Goal: Find specific page/section: Find specific page/section

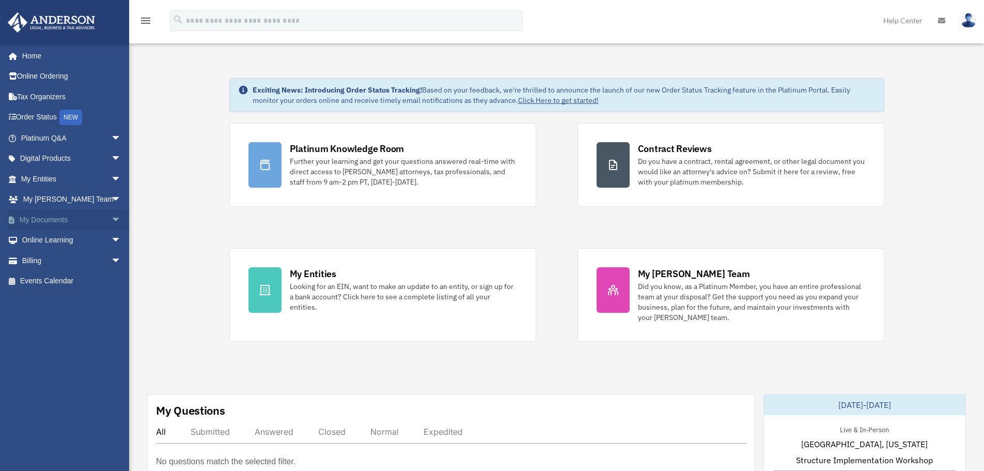
click at [37, 221] on link "My Documents arrow_drop_down" at bounding box center [72, 219] width 130 height 21
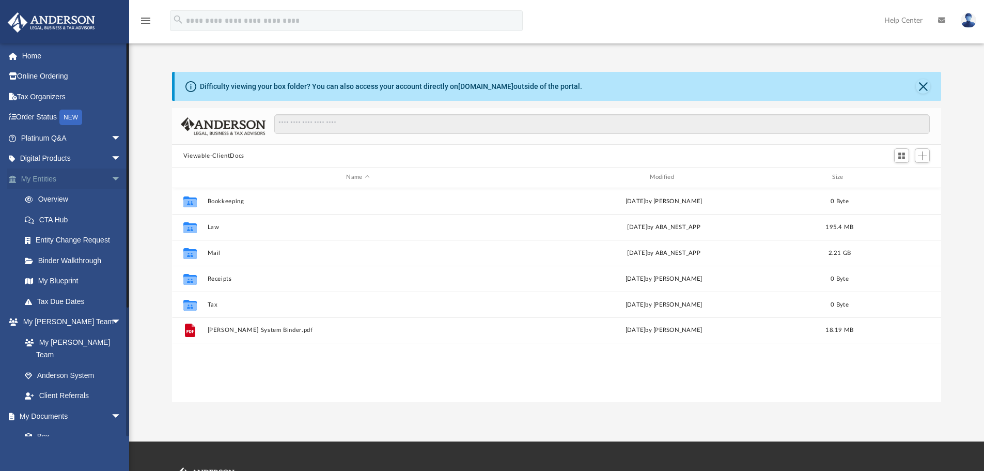
scroll to position [227, 761]
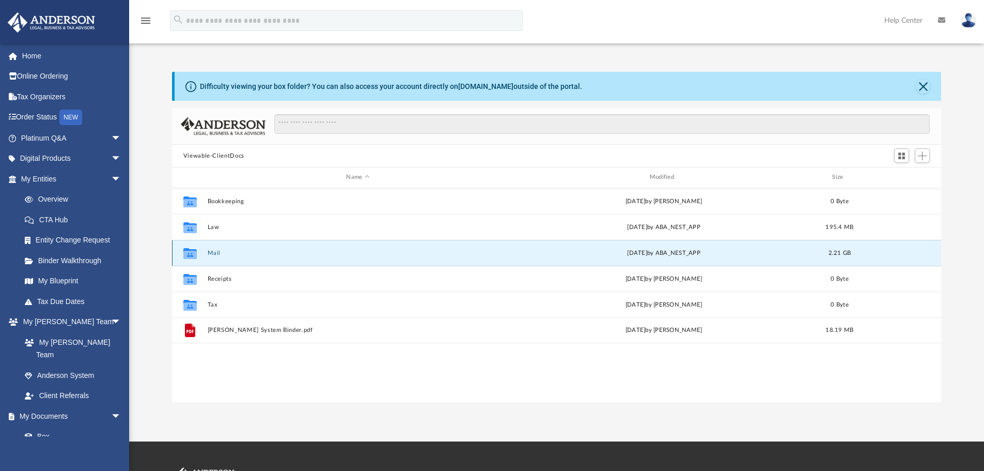
click at [226, 254] on button "Mail" at bounding box center [357, 252] width 301 height 7
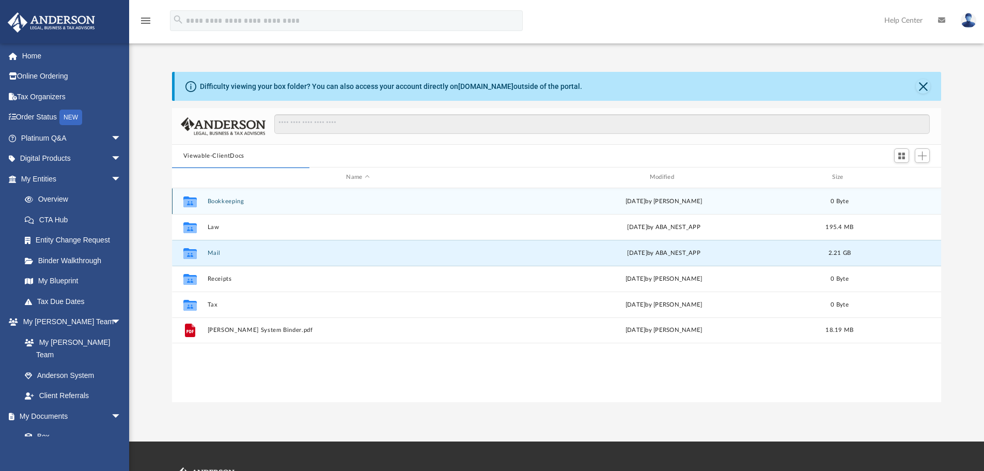
scroll to position [195, 761]
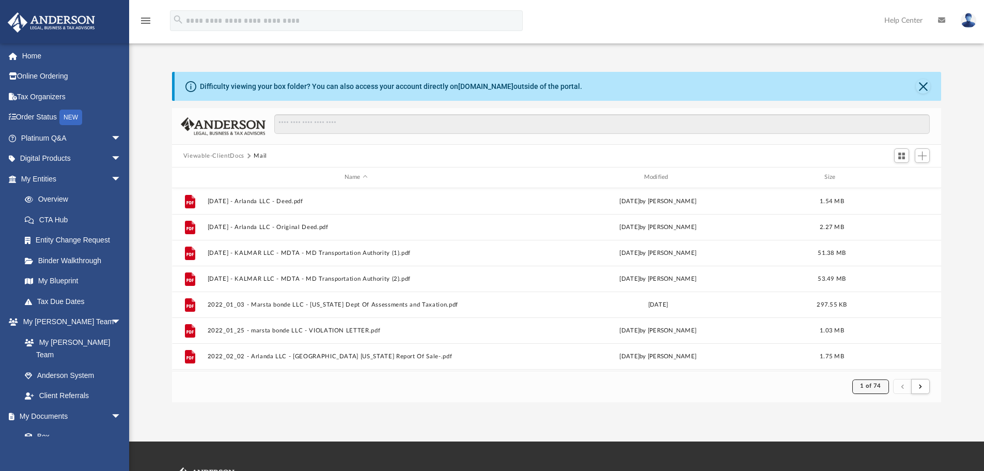
click at [873, 388] on span "1 of 74" at bounding box center [870, 386] width 21 height 6
click at [875, 359] on li "74" at bounding box center [879, 360] width 8 height 11
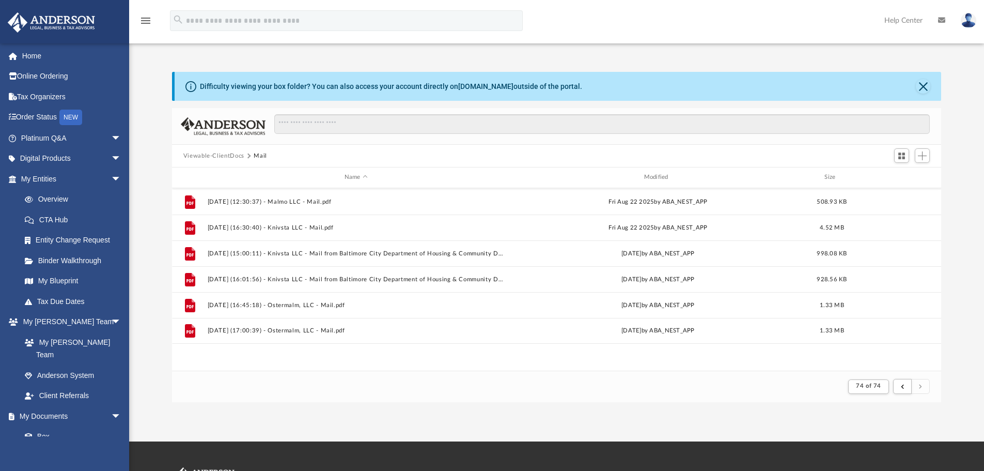
scroll to position [0, 0]
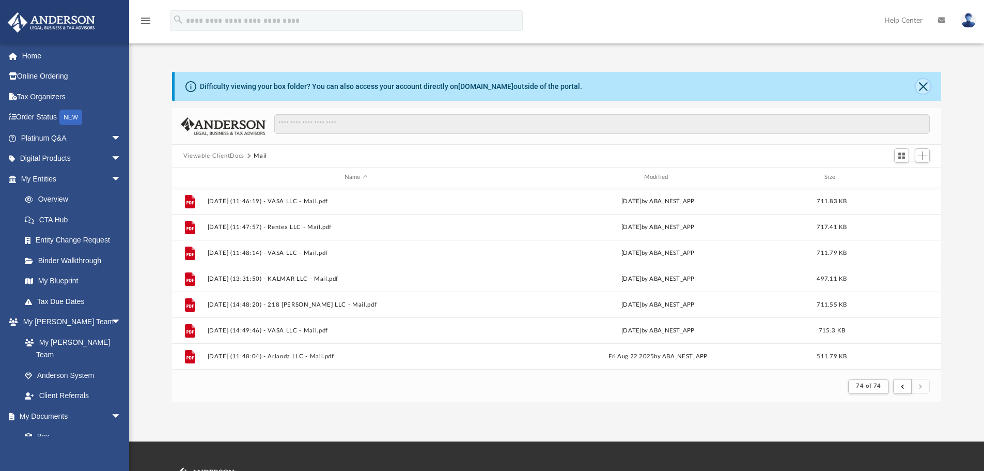
click at [929, 83] on button "Close" at bounding box center [923, 86] width 14 height 14
